Goal: Information Seeking & Learning: Learn about a topic

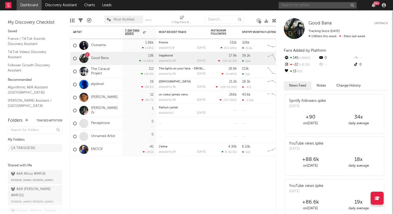
click at [291, 7] on input "text" at bounding box center [318, 5] width 78 height 7
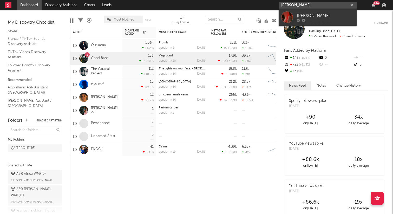
click at [291, 4] on input "[PERSON_NAME]" at bounding box center [318, 5] width 78 height 7
type input "[PERSON_NAME]"
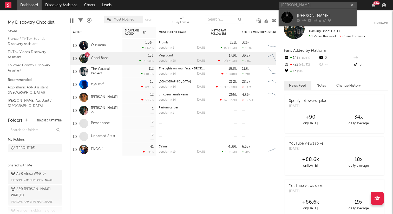
click at [312, 14] on div "[PERSON_NAME]" at bounding box center [325, 15] width 57 height 6
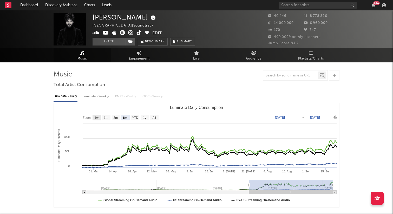
click at [98, 119] on text "1w" at bounding box center [97, 118] width 4 height 4
select select "1w"
type input "[DATE]"
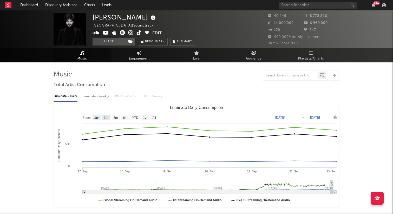
click at [107, 118] on text "1m" at bounding box center [106, 118] width 4 height 4
select select "1m"
type input "[DATE]"
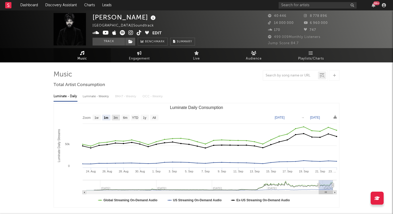
click at [120, 117] on rect "Luminate Daily Consumption" at bounding box center [116, 118] width 8 height 6
select select "3m"
type input "[DATE]"
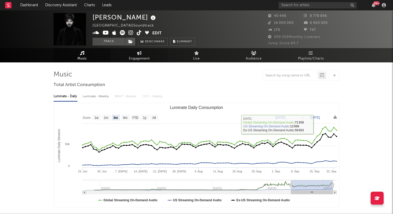
click at [141, 56] on span "Engagement" at bounding box center [139, 59] width 21 height 6
select select "1w"
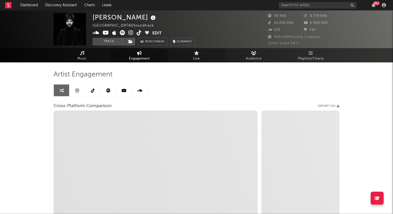
click at [195, 56] on span "Live" at bounding box center [196, 59] width 7 height 6
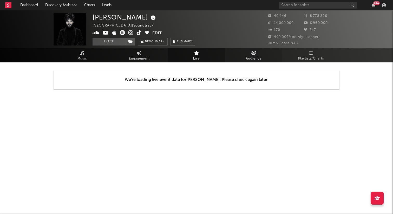
click at [239, 53] on link "Audience" at bounding box center [253, 55] width 57 height 14
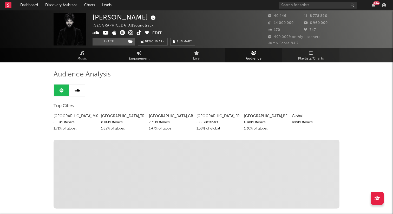
click at [317, 61] on span "Playlists/Charts" at bounding box center [311, 59] width 26 height 6
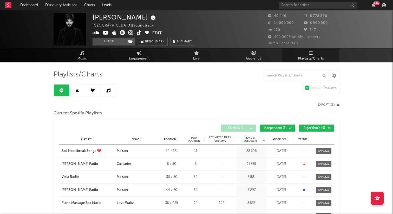
click at [5, 5] on nav "Dashboard Discovery Assistant Charts Leads 99 +" at bounding box center [196, 5] width 393 height 10
click at [8, 4] on rect at bounding box center [8, 5] width 6 height 6
